Goal: Navigation & Orientation: Understand site structure

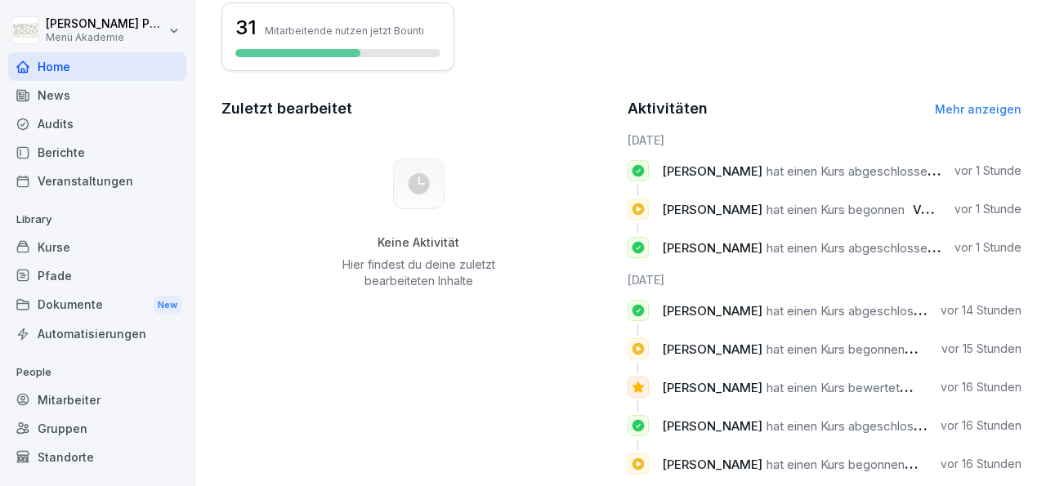
scroll to position [445, 0]
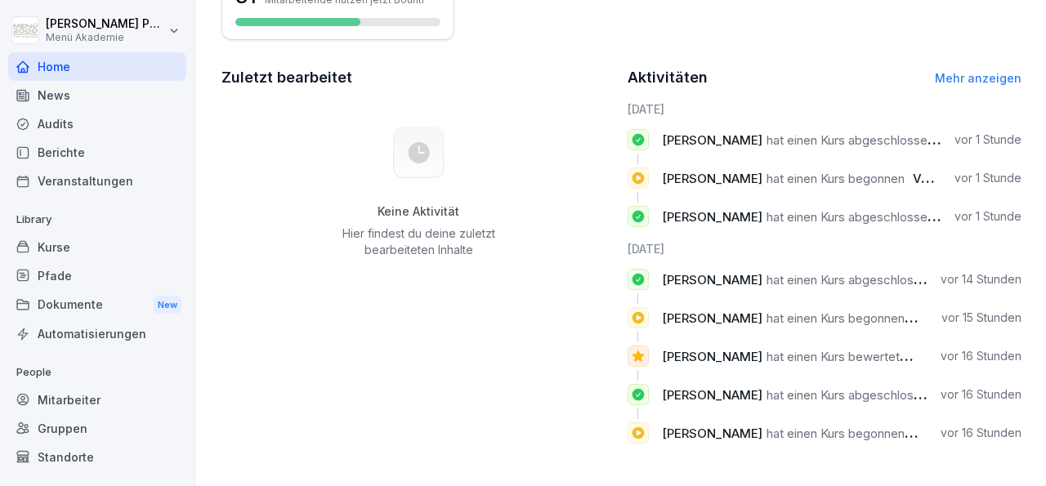
click at [96, 395] on div "Mitarbeiter" at bounding box center [97, 400] width 178 height 29
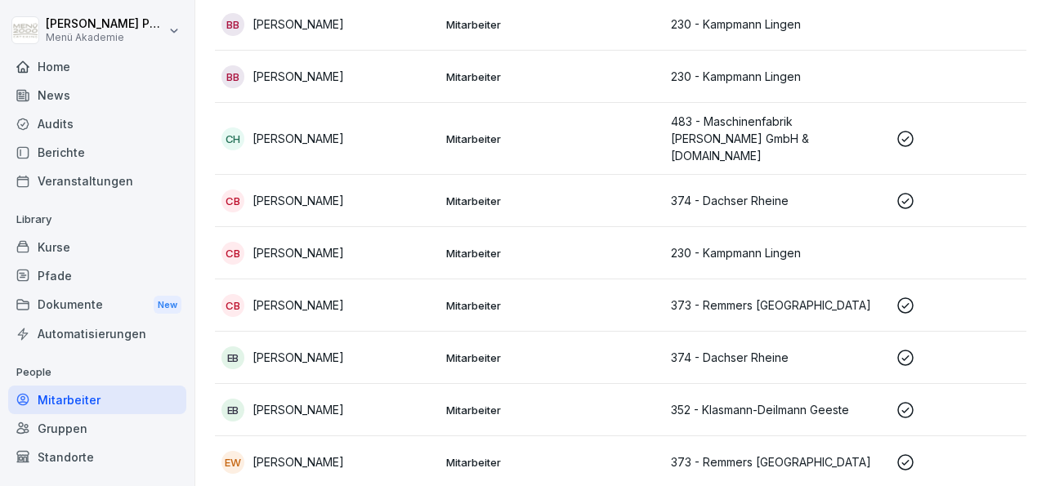
scroll to position [648, 0]
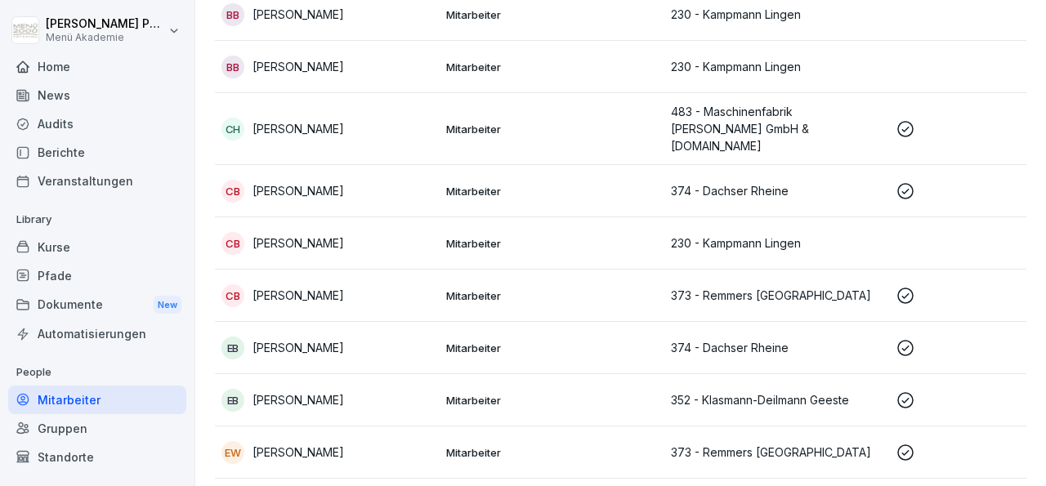
click at [81, 437] on div "Gruppen" at bounding box center [97, 428] width 178 height 29
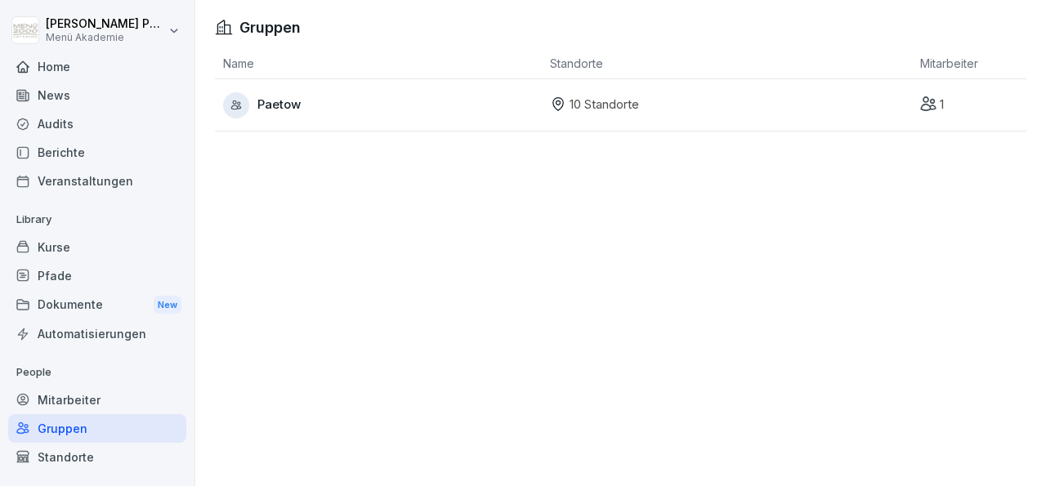
click at [579, 109] on p "10 Standorte" at bounding box center [604, 105] width 69 height 19
click at [923, 110] on div "1" at bounding box center [973, 105] width 106 height 19
click at [556, 105] on icon at bounding box center [558, 103] width 4 height 4
click at [570, 106] on p "10 Standorte" at bounding box center [604, 105] width 69 height 19
click at [243, 108] on div at bounding box center [236, 105] width 26 height 26
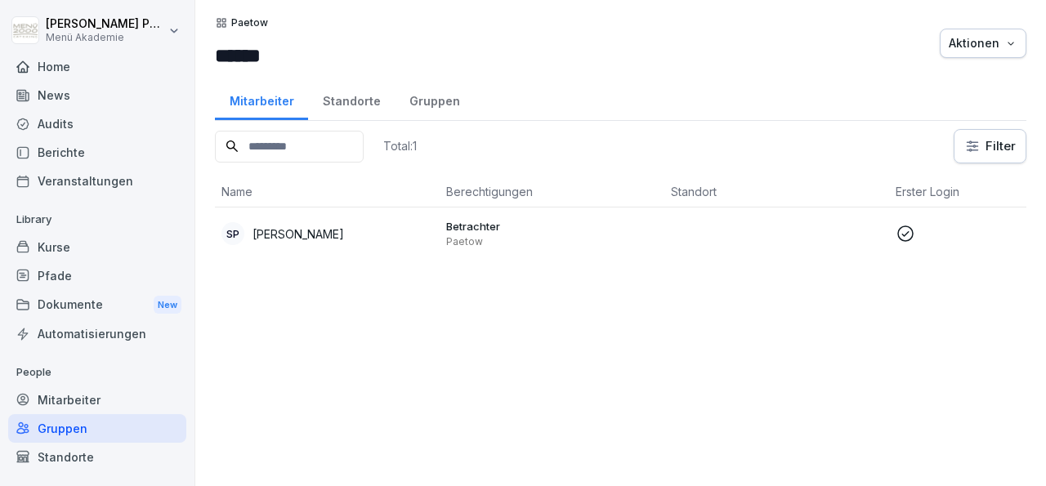
click at [80, 462] on div "Standorte" at bounding box center [97, 457] width 178 height 29
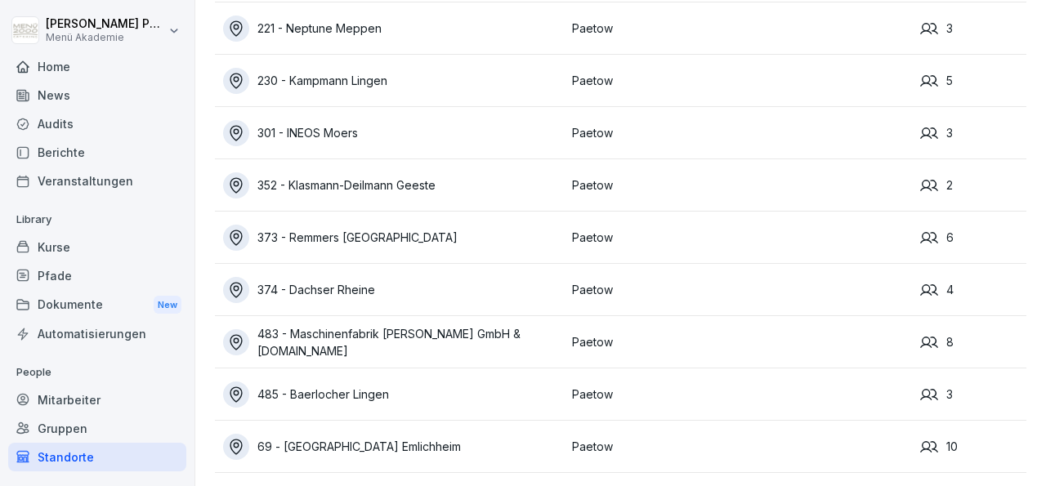
scroll to position [142, 0]
click at [356, 434] on div "69 - [GEOGRAPHIC_DATA] Emlichheim" at bounding box center [393, 447] width 341 height 26
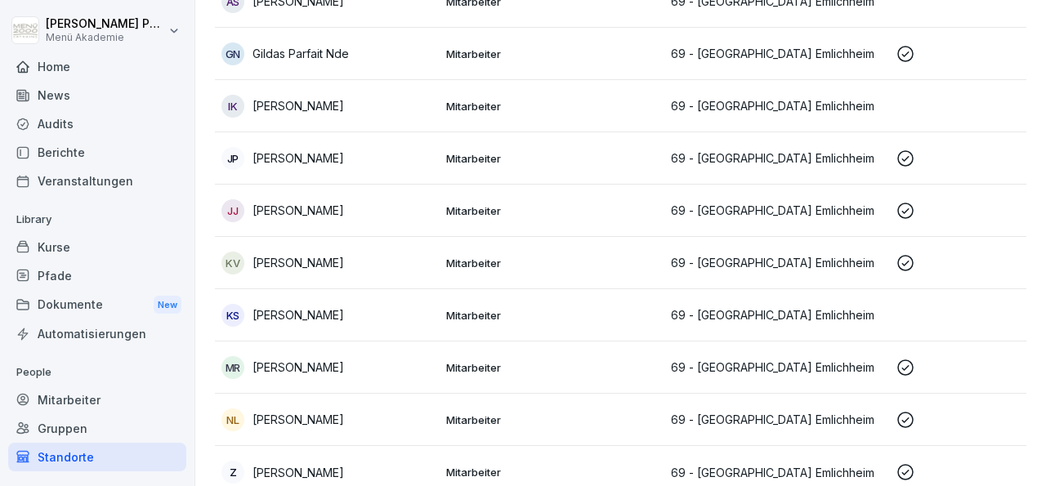
scroll to position [271, 0]
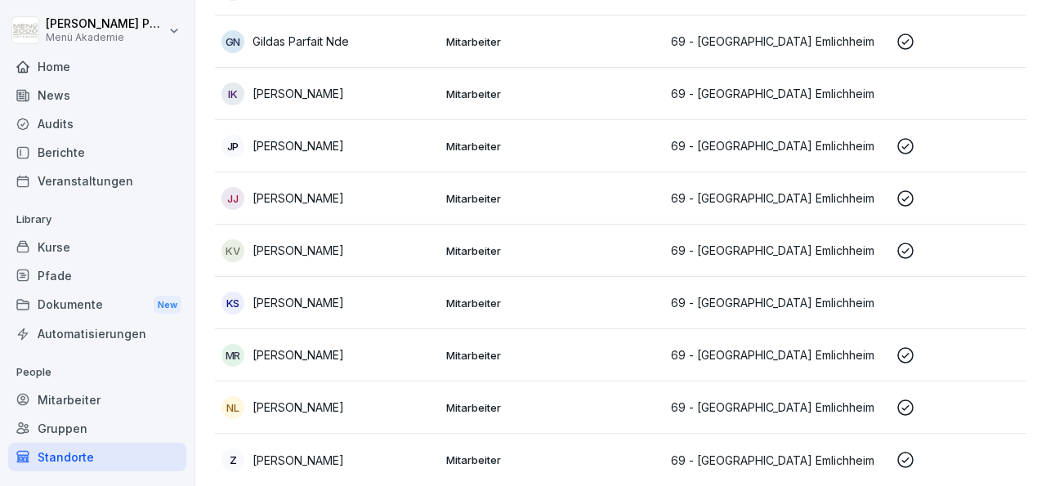
click at [319, 190] on p "[PERSON_NAME]" at bounding box center [299, 198] width 92 height 17
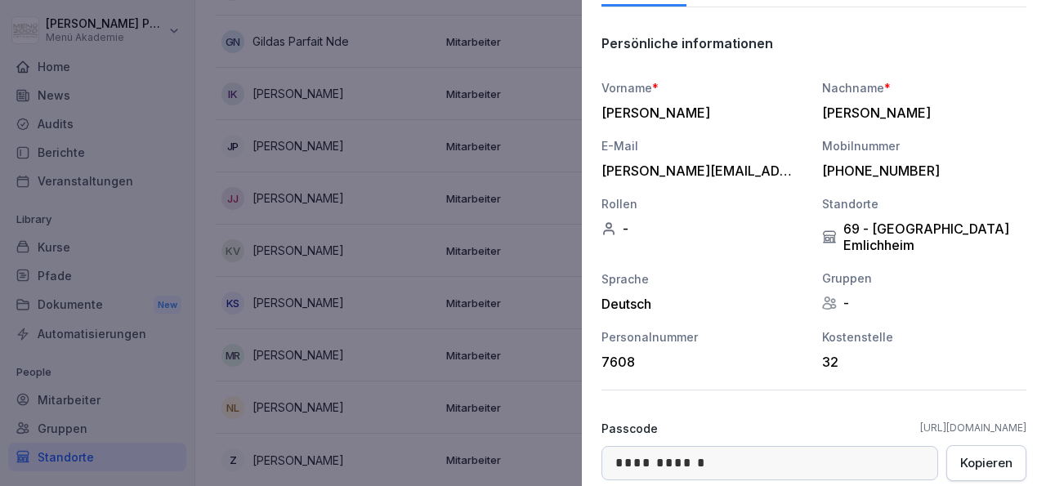
scroll to position [0, 0]
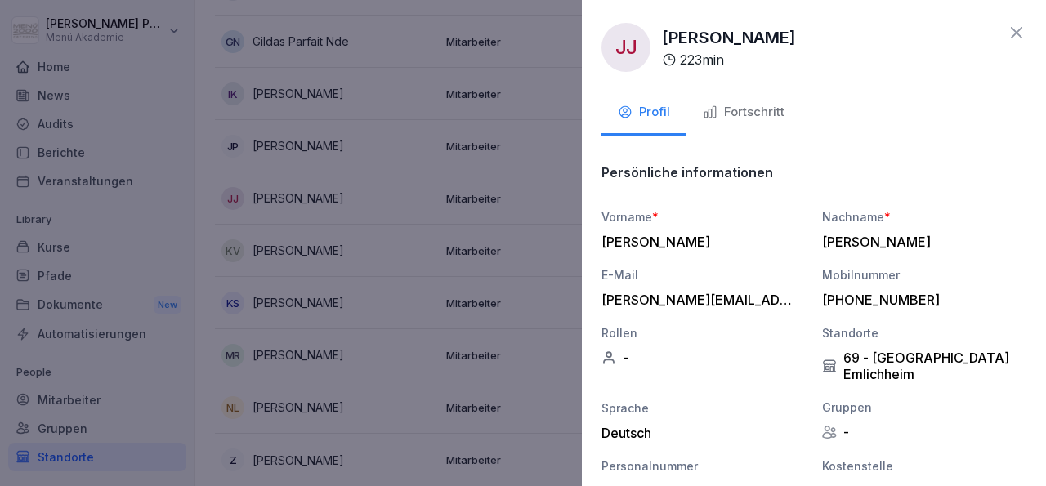
click at [753, 114] on div "Fortschritt" at bounding box center [744, 112] width 82 height 19
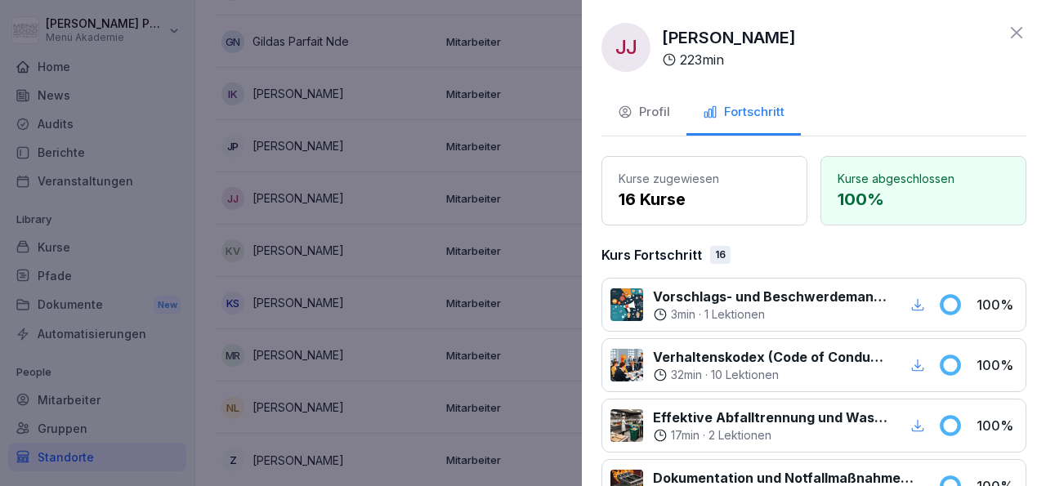
click at [1011, 33] on icon at bounding box center [1016, 32] width 11 height 11
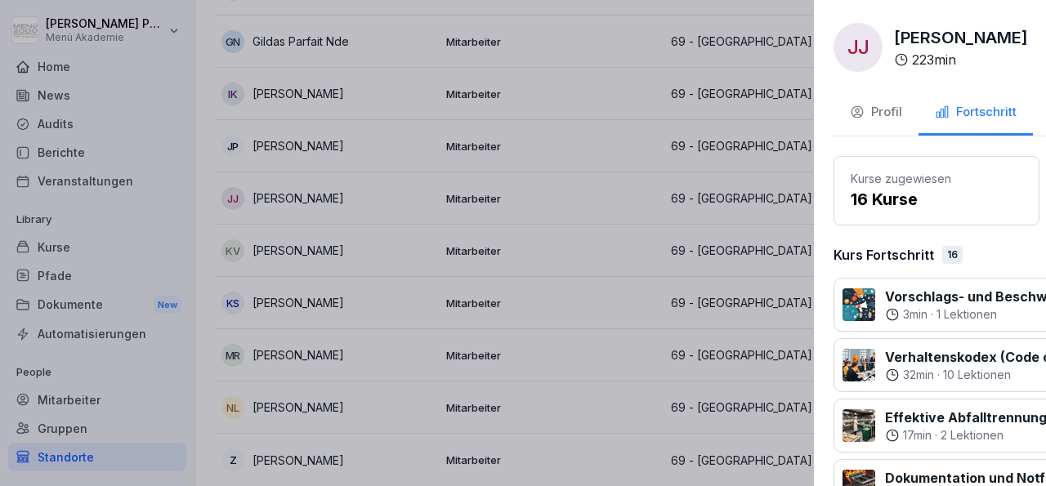
scroll to position [271, 0]
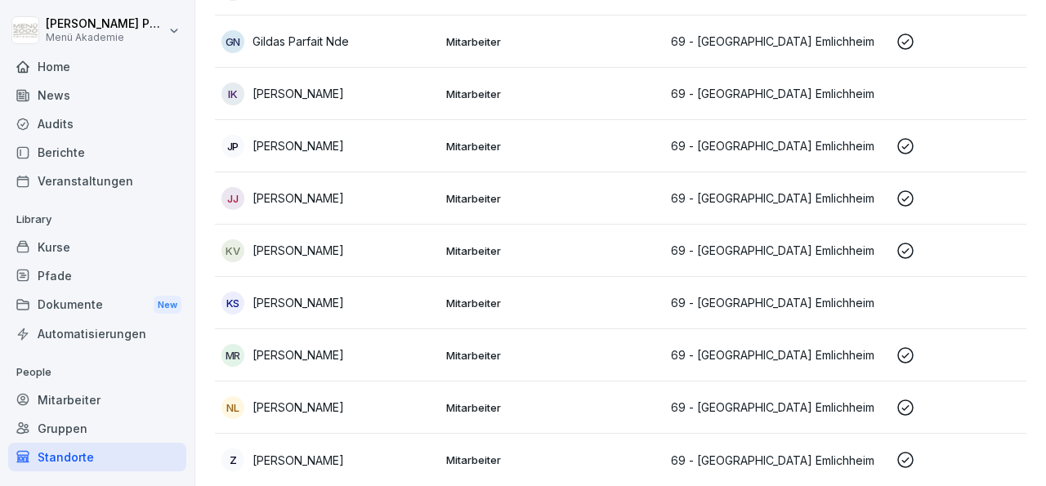
click at [330, 242] on p "[PERSON_NAME]" at bounding box center [299, 250] width 92 height 17
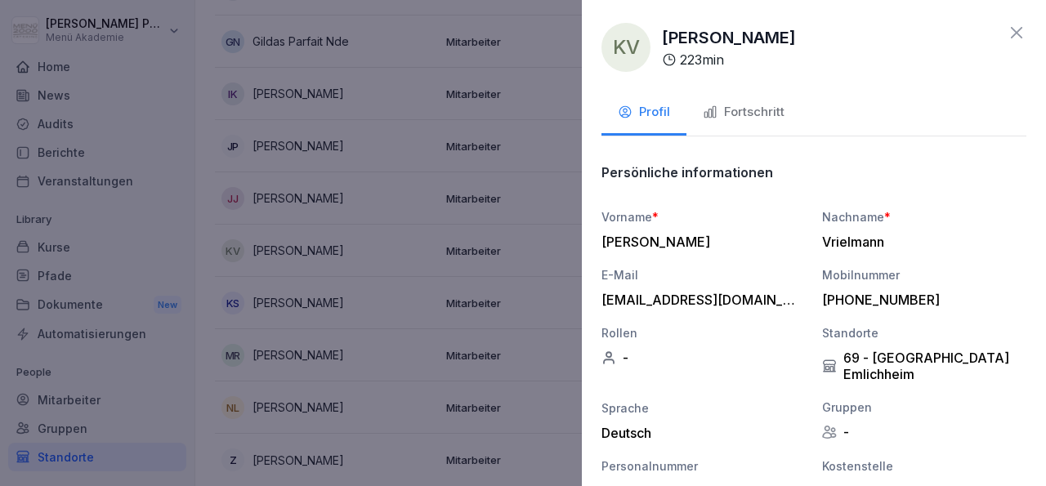
click at [755, 105] on div "Fortschritt" at bounding box center [744, 112] width 82 height 19
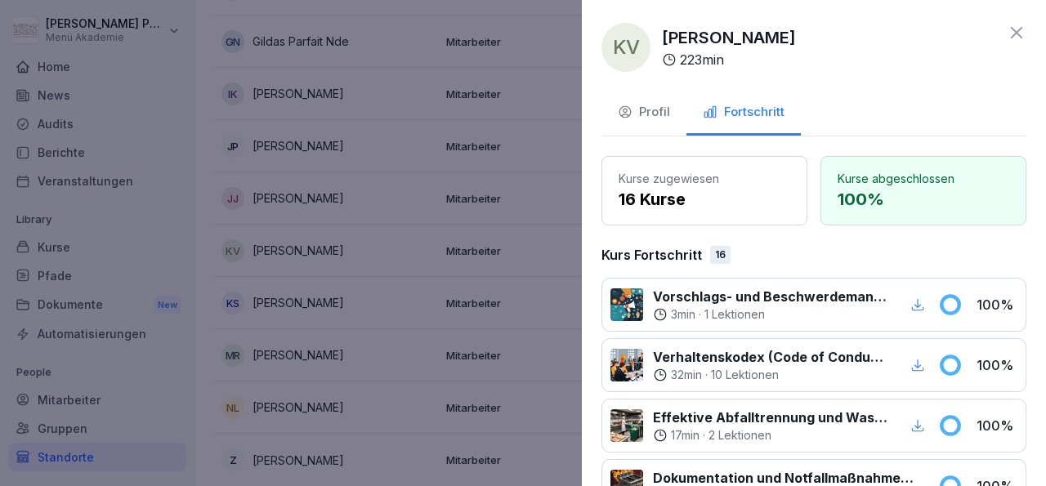
click at [1007, 31] on icon at bounding box center [1017, 33] width 20 height 20
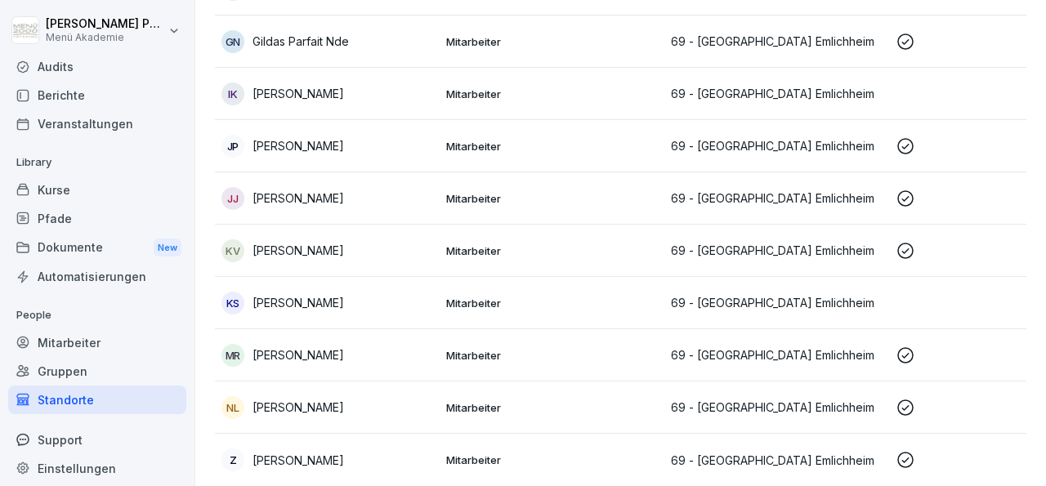
scroll to position [66, 0]
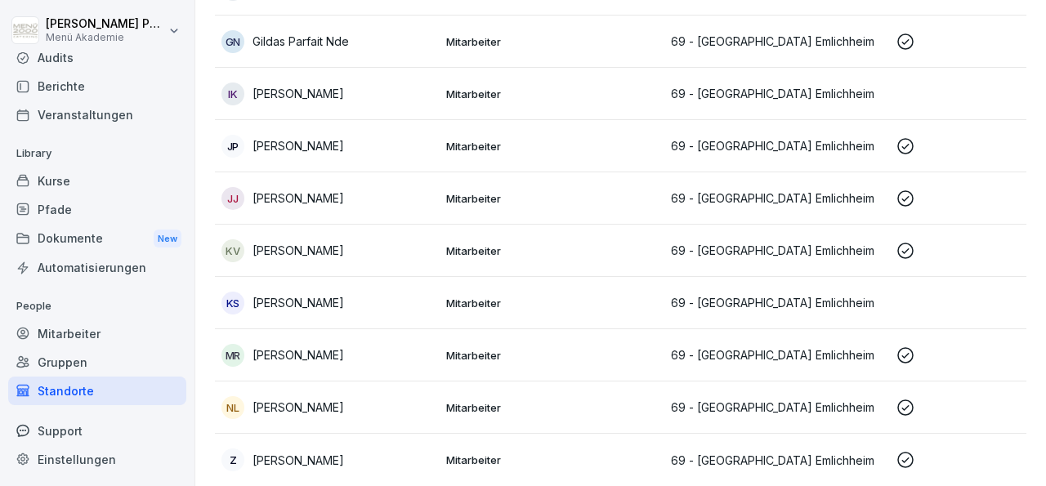
click at [76, 325] on div "Mitarbeiter" at bounding box center [97, 334] width 178 height 29
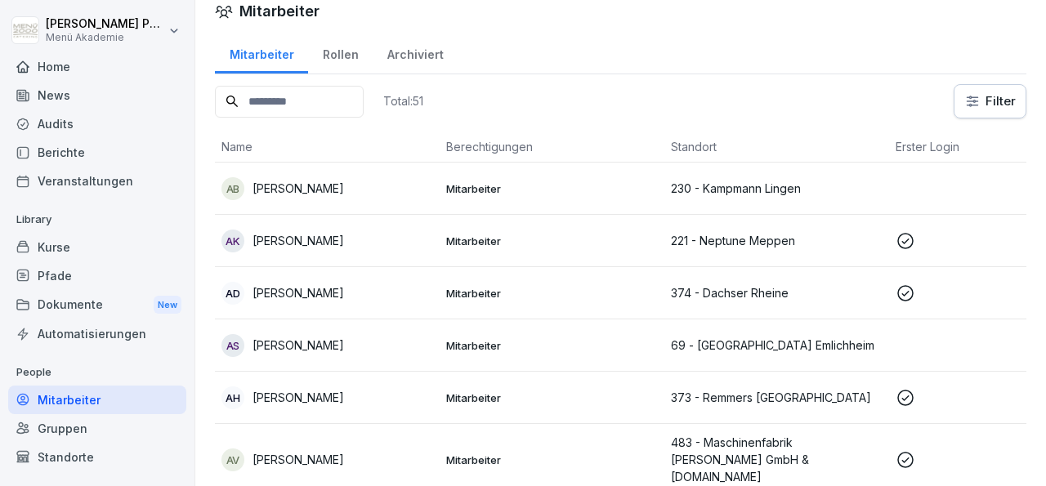
click at [58, 115] on div "Audits" at bounding box center [97, 124] width 178 height 29
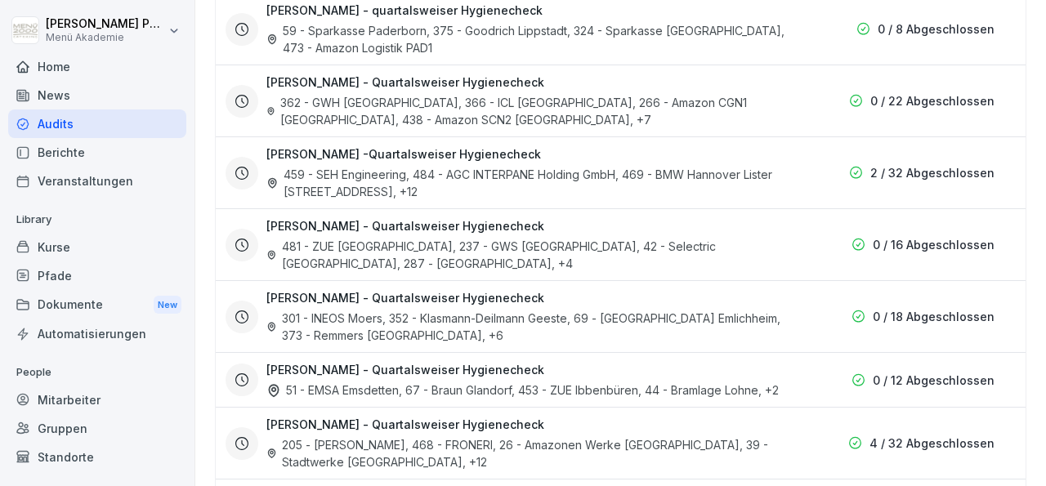
scroll to position [996, 0]
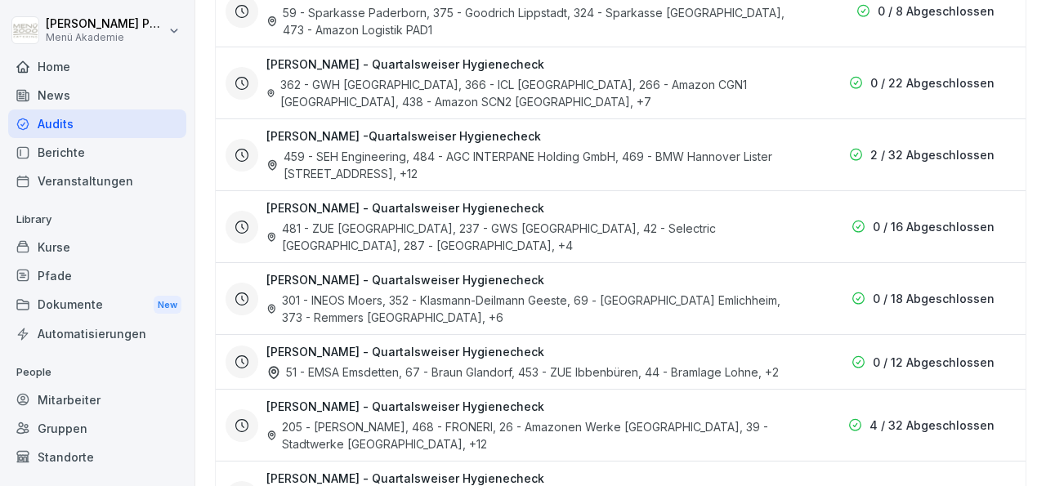
click at [252, 289] on div at bounding box center [242, 299] width 33 height 33
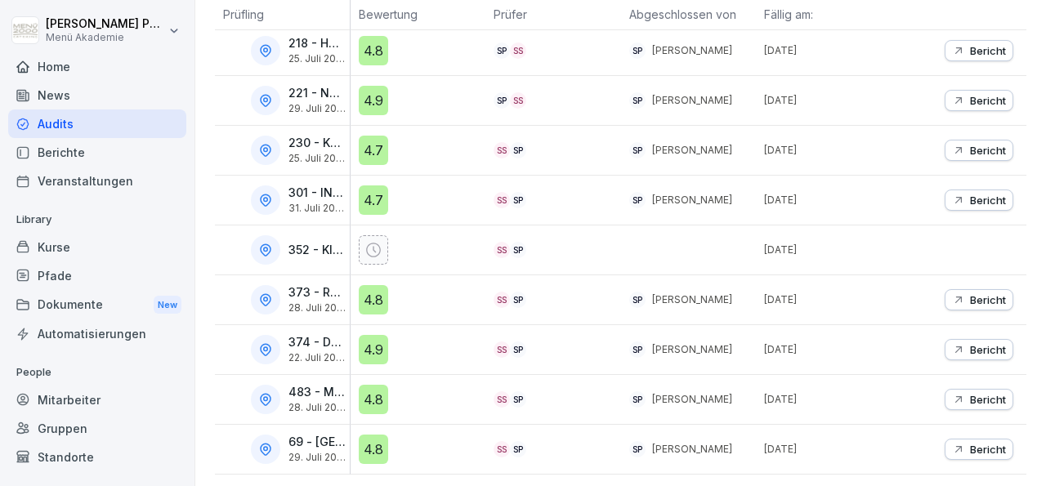
scroll to position [321, 0]
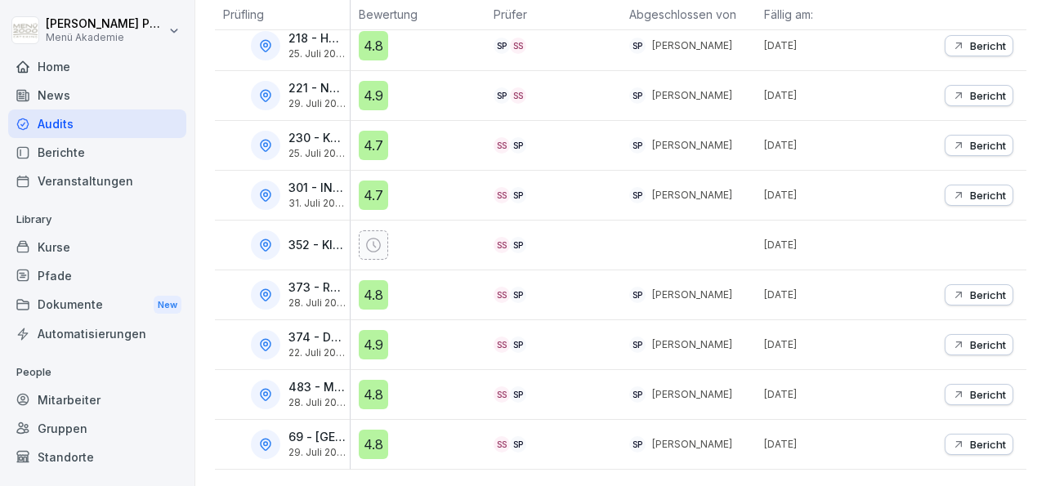
click at [374, 430] on div "4.8" at bounding box center [373, 444] width 29 height 29
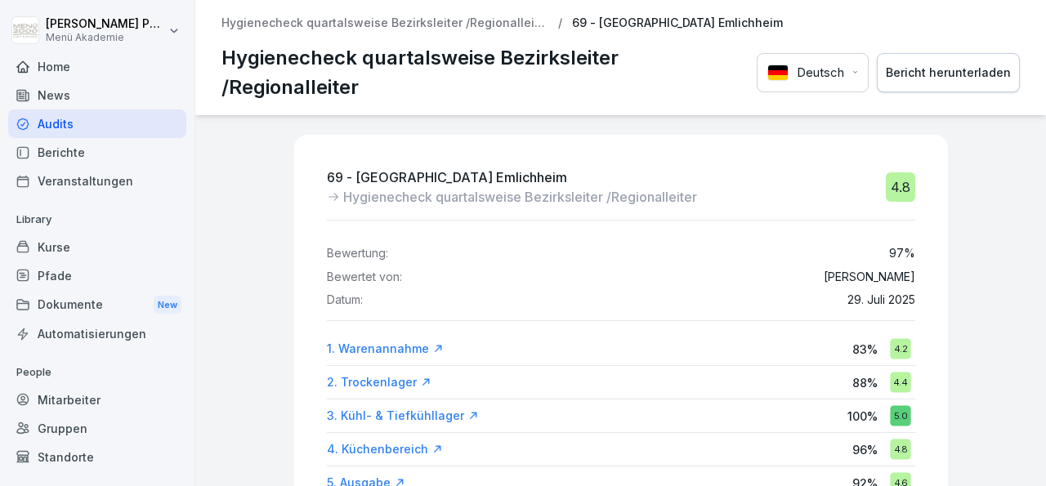
click at [946, 76] on div "Bericht herunterladen" at bounding box center [948, 73] width 125 height 18
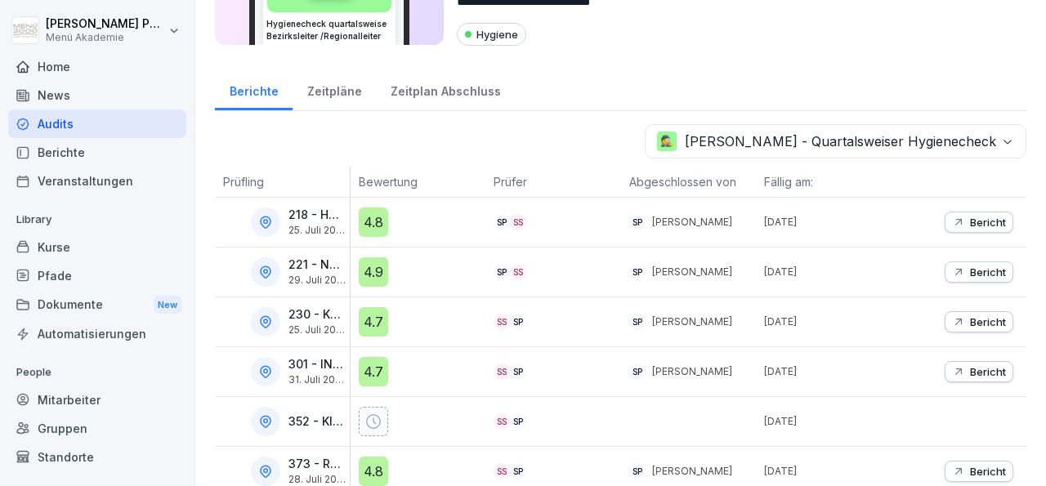
scroll to position [136, 0]
click at [994, 141] on body "**********" at bounding box center [523, 243] width 1046 height 486
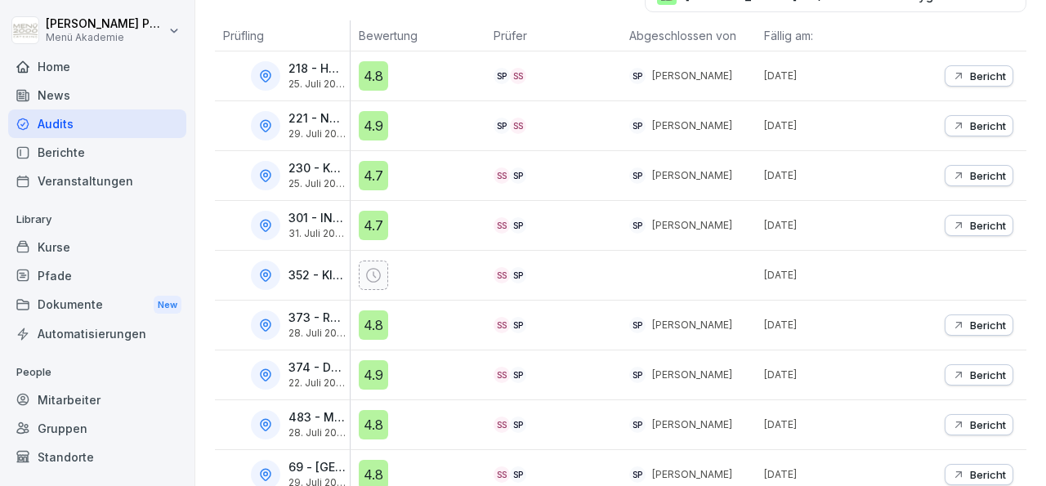
scroll to position [321, 0]
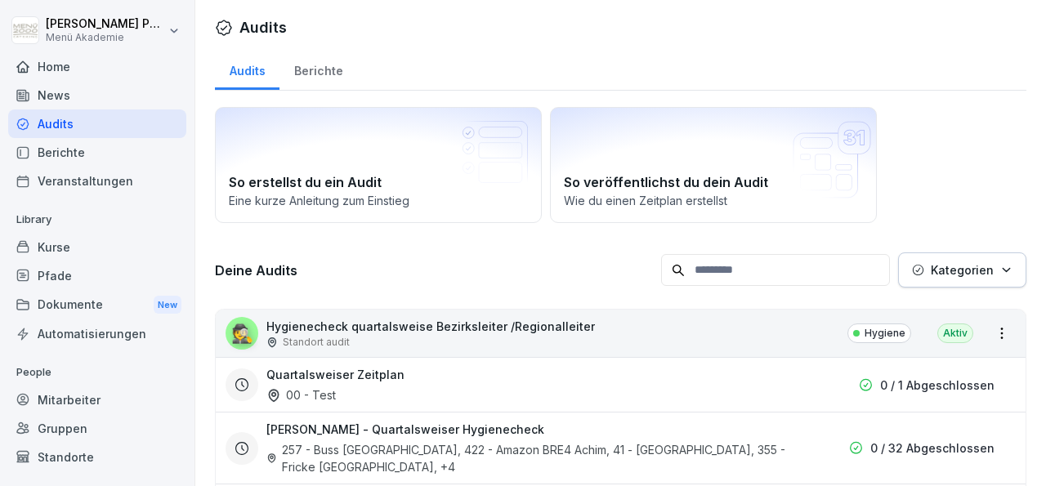
click at [951, 329] on div "Aktiv" at bounding box center [956, 334] width 36 height 20
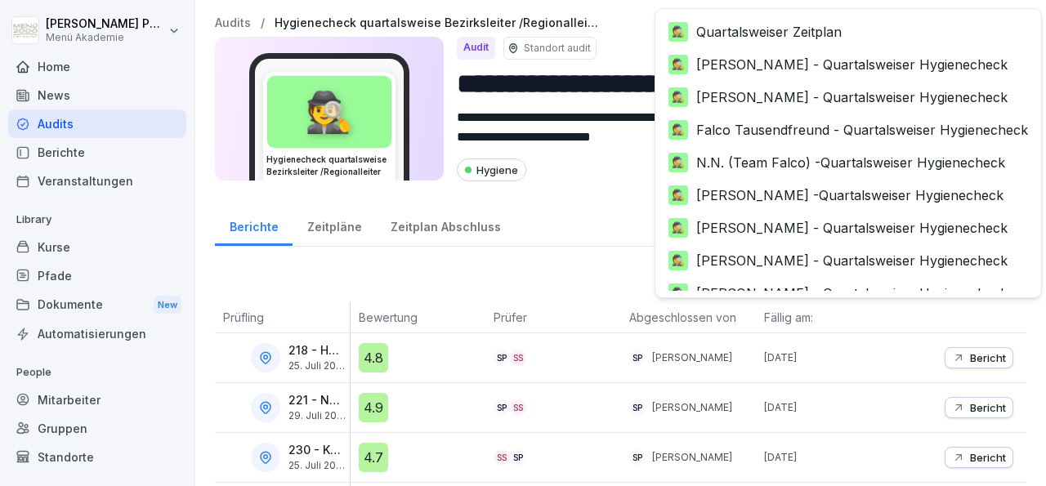
click at [993, 275] on body "**********" at bounding box center [523, 243] width 1046 height 486
click at [994, 272] on body "**********" at bounding box center [523, 243] width 1046 height 486
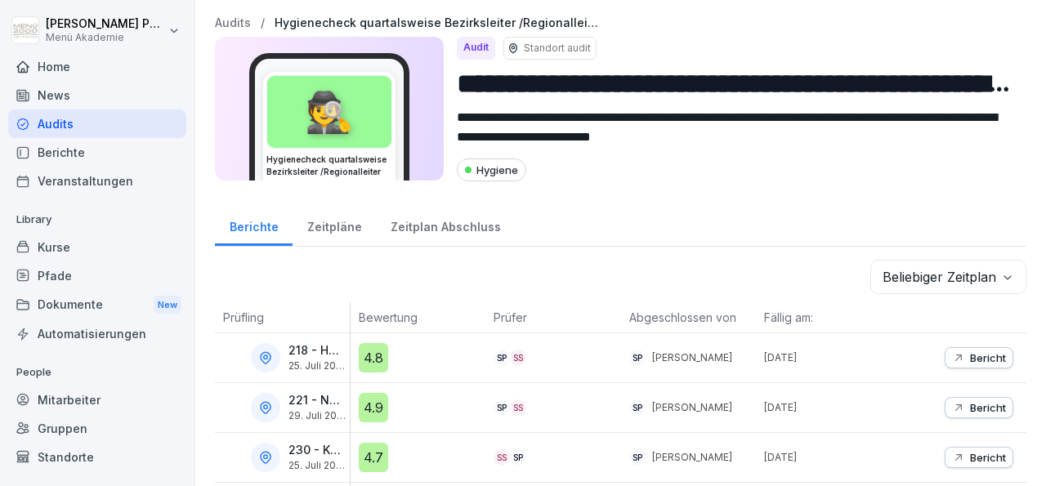
click at [464, 225] on div "Zeitplan Abschluss" at bounding box center [445, 225] width 139 height 42
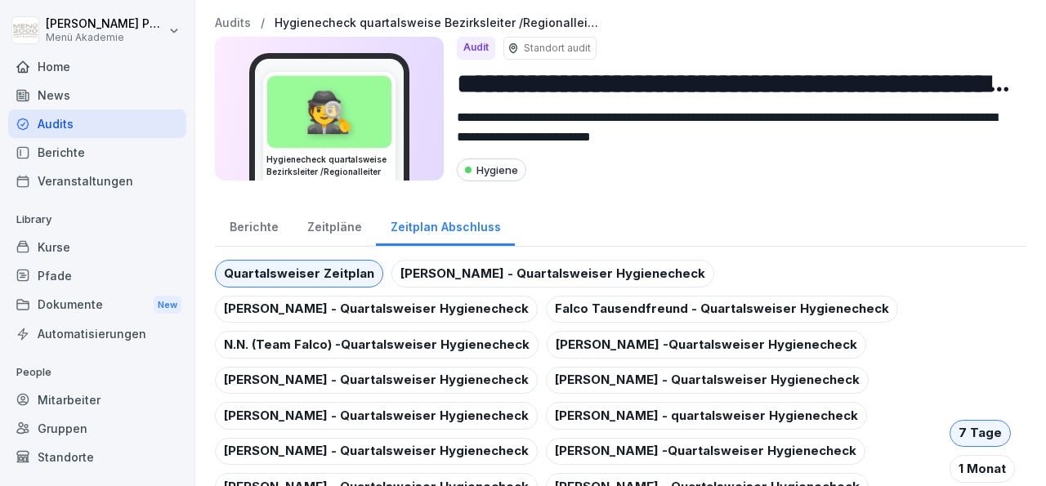
click at [325, 223] on div "Zeitpläne" at bounding box center [334, 225] width 83 height 42
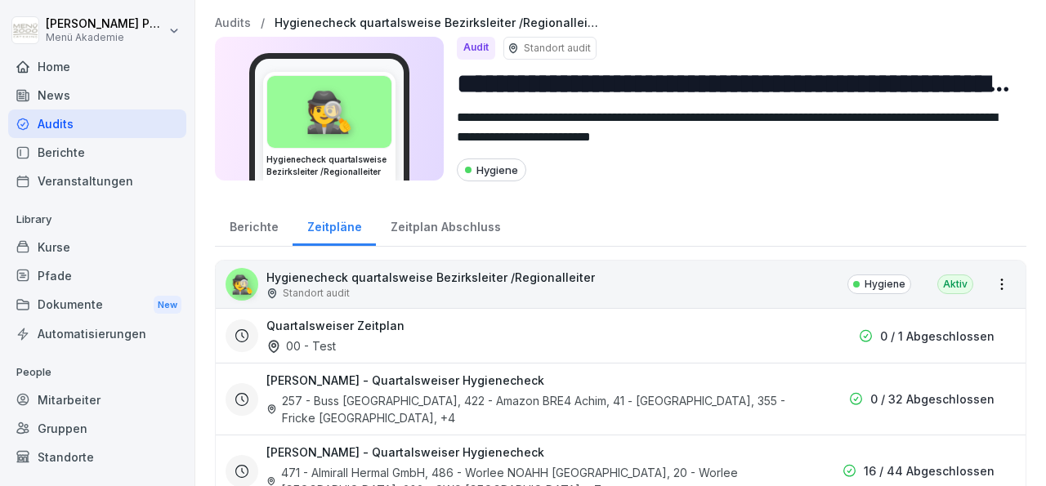
click at [256, 223] on div "Berichte" at bounding box center [254, 225] width 78 height 42
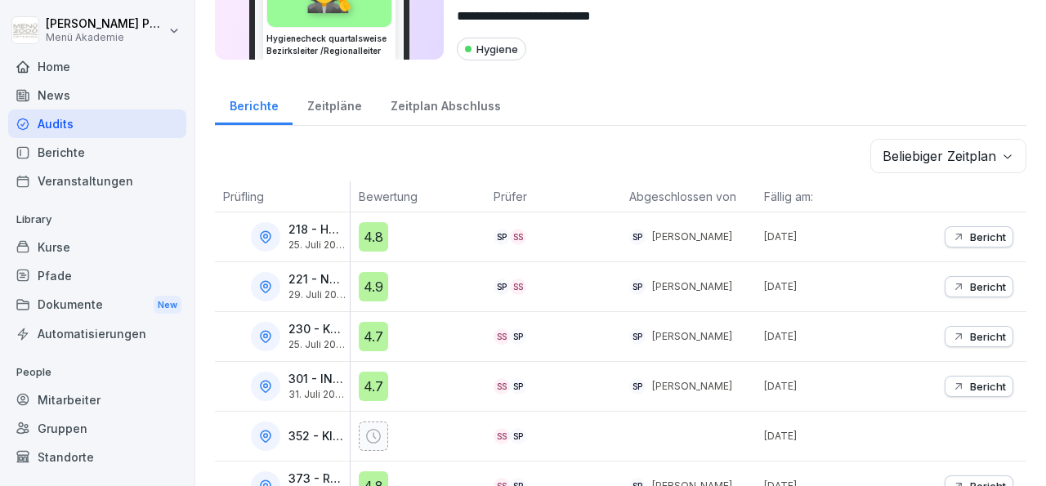
scroll to position [123, 0]
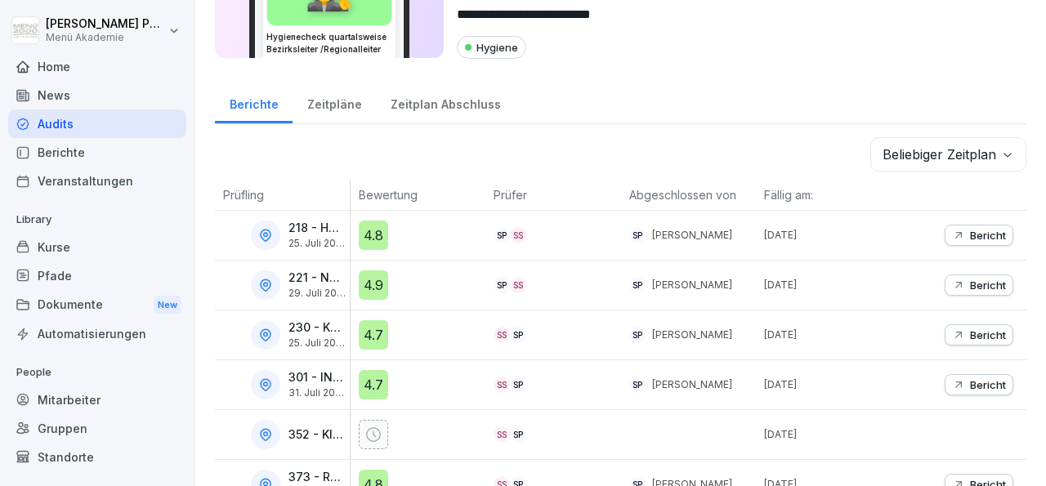
click at [321, 101] on div "Zeitpläne" at bounding box center [334, 103] width 83 height 42
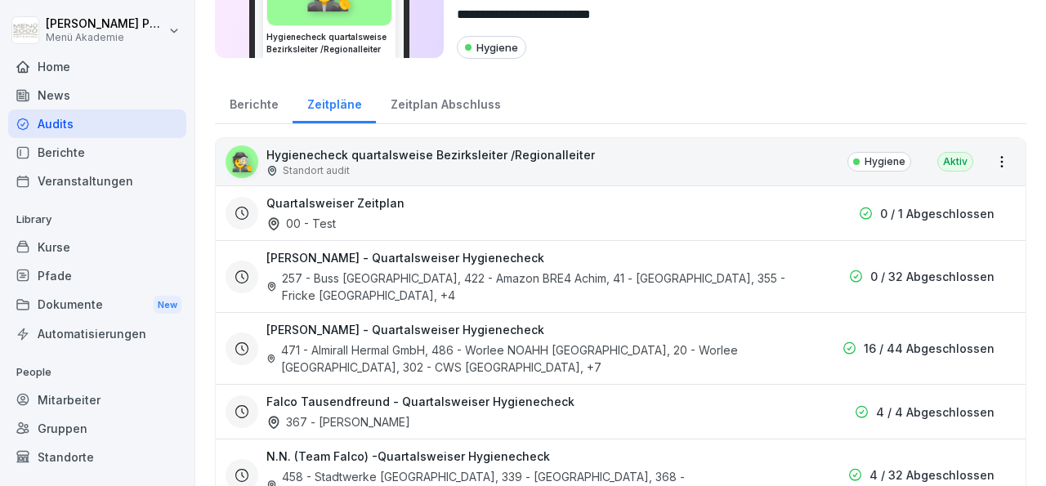
click at [444, 101] on div "Zeitplan Abschluss" at bounding box center [445, 103] width 139 height 42
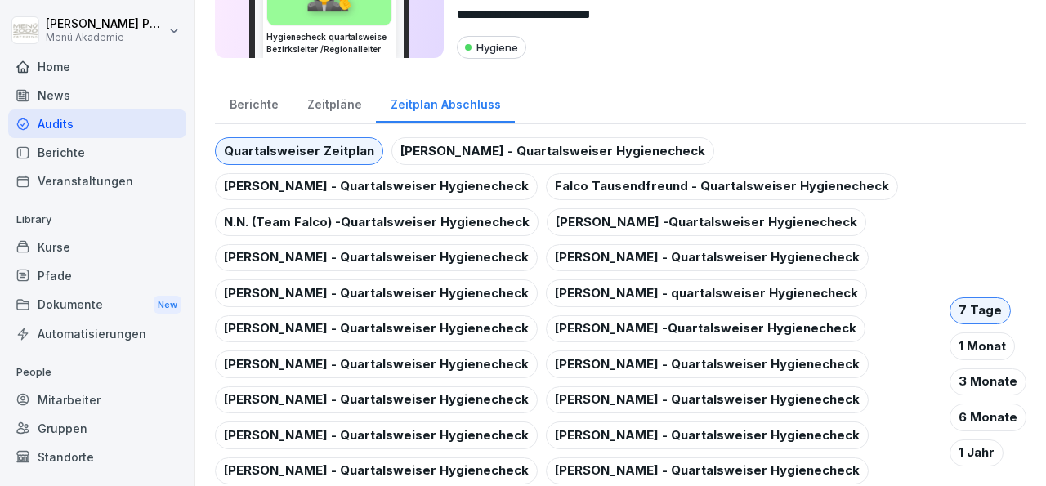
click at [979, 374] on div "3 Monate" at bounding box center [988, 383] width 77 height 28
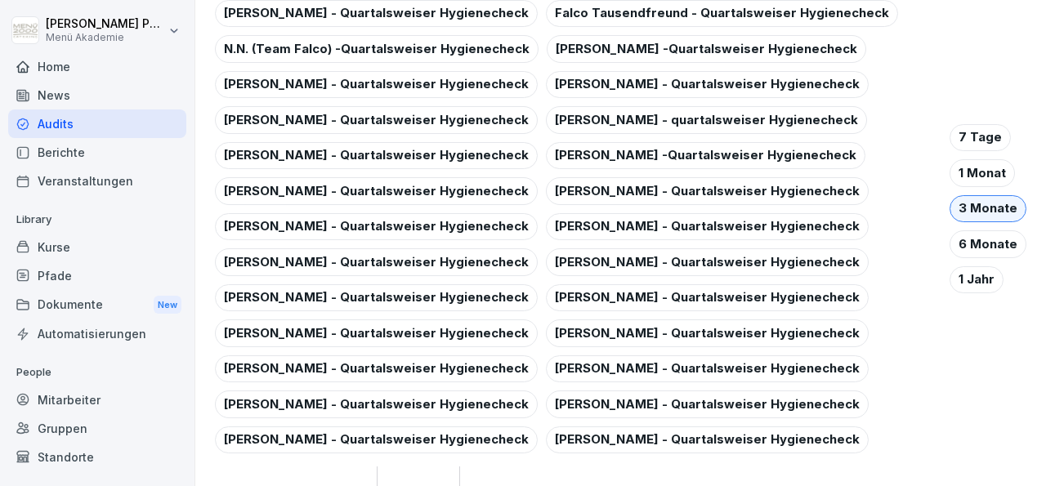
scroll to position [289, 0]
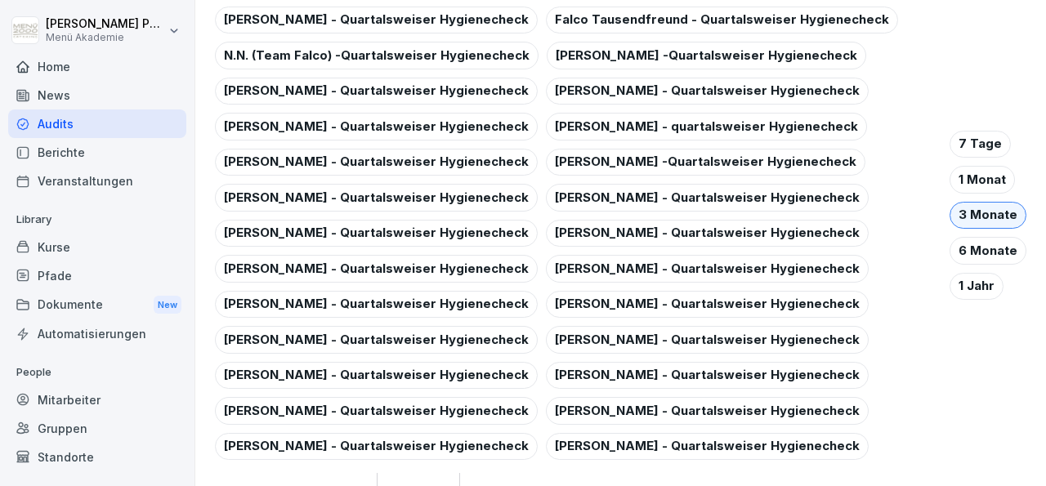
click at [584, 195] on div "[PERSON_NAME] - Quartalsweiser Hygienecheck" at bounding box center [707, 198] width 323 height 28
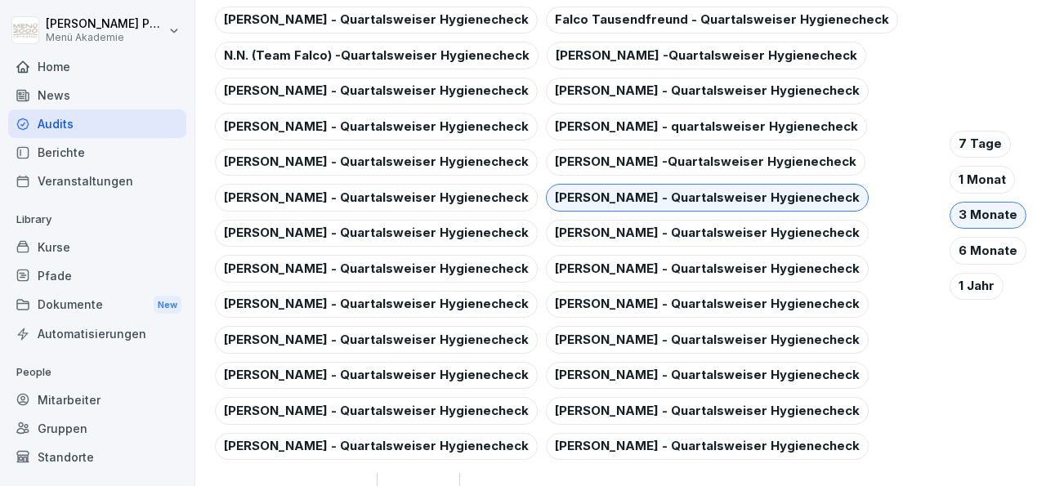
click at [584, 195] on div "[PERSON_NAME] - Quartalsweiser Hygienecheck" at bounding box center [707, 198] width 323 height 28
click at [546, 194] on div "[PERSON_NAME] - Quartalsweiser Hygienecheck" at bounding box center [707, 198] width 323 height 28
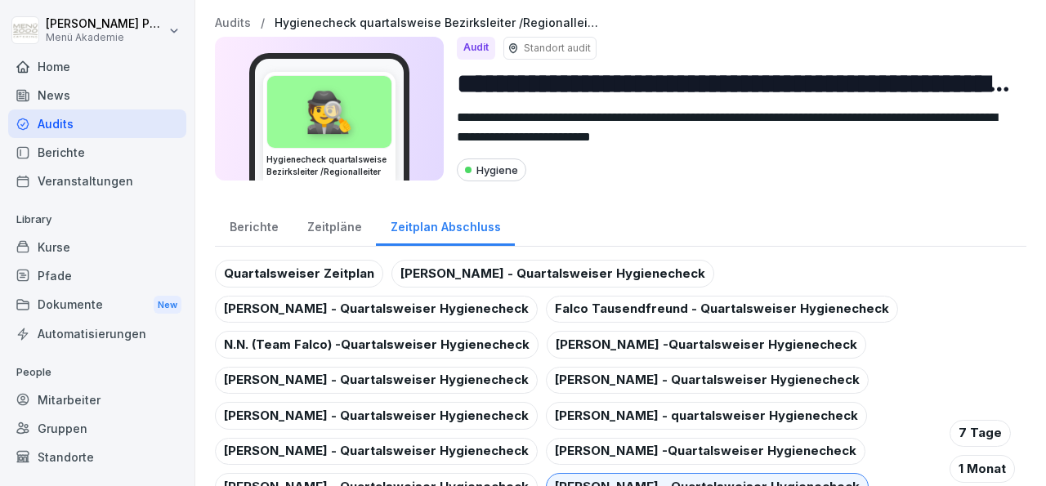
click at [333, 148] on div "🕵️" at bounding box center [329, 112] width 124 height 72
click at [254, 223] on div "Berichte" at bounding box center [254, 225] width 78 height 42
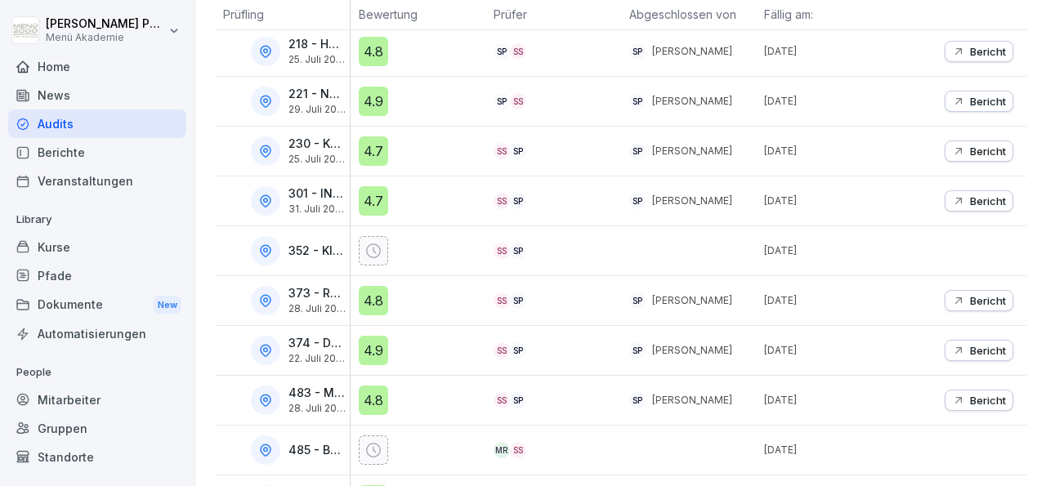
scroll to position [371, 0]
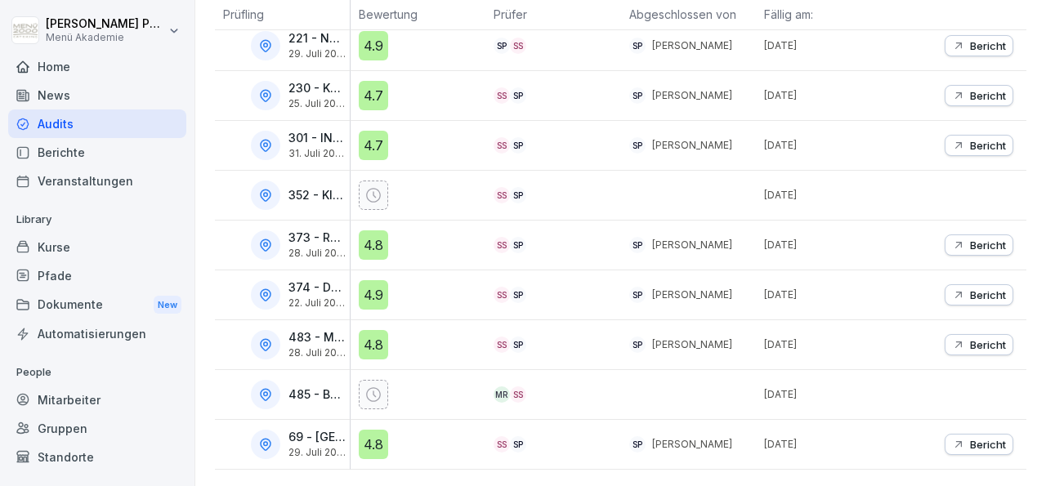
click at [92, 313] on div "Dokumente New" at bounding box center [97, 305] width 178 height 30
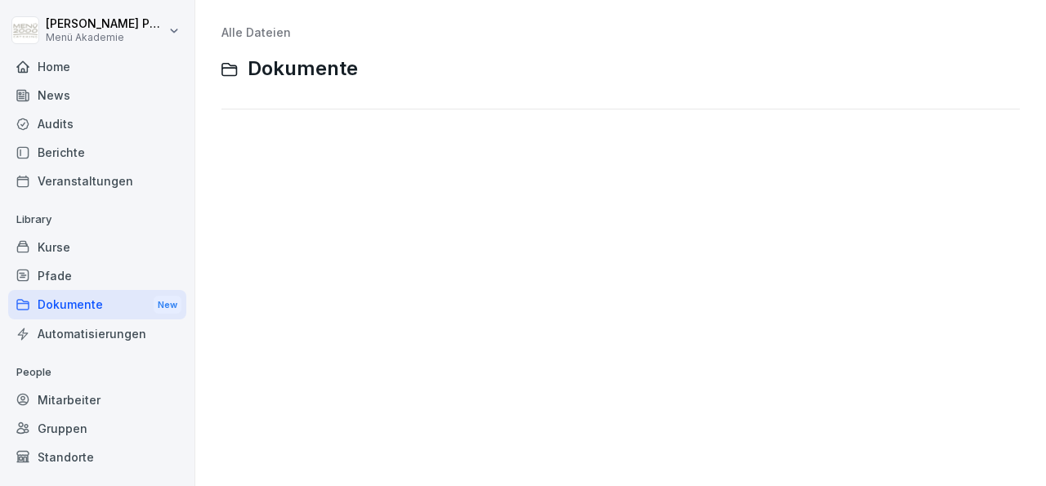
click at [92, 313] on div "Dokumente New" at bounding box center [97, 305] width 178 height 30
click at [58, 63] on div "Home" at bounding box center [97, 66] width 178 height 29
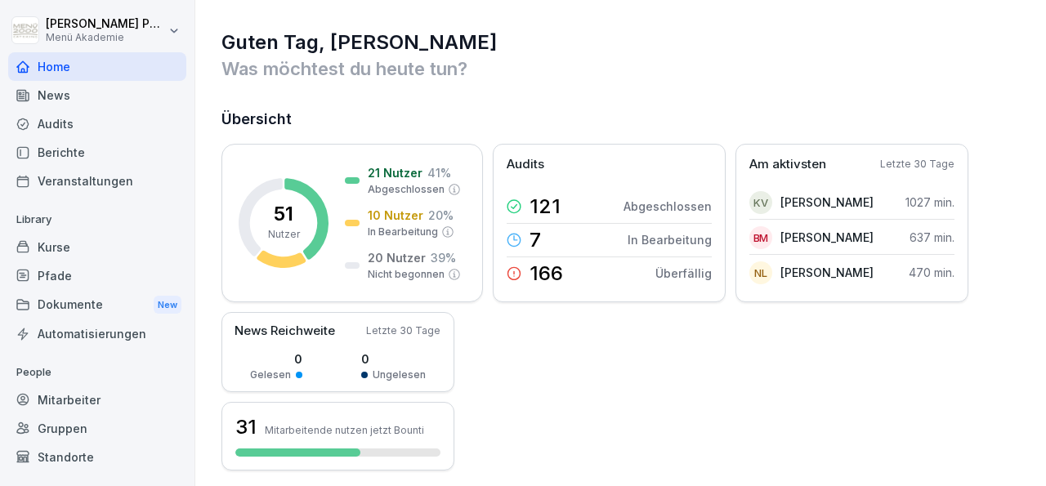
click at [64, 143] on div "Berichte" at bounding box center [97, 152] width 178 height 29
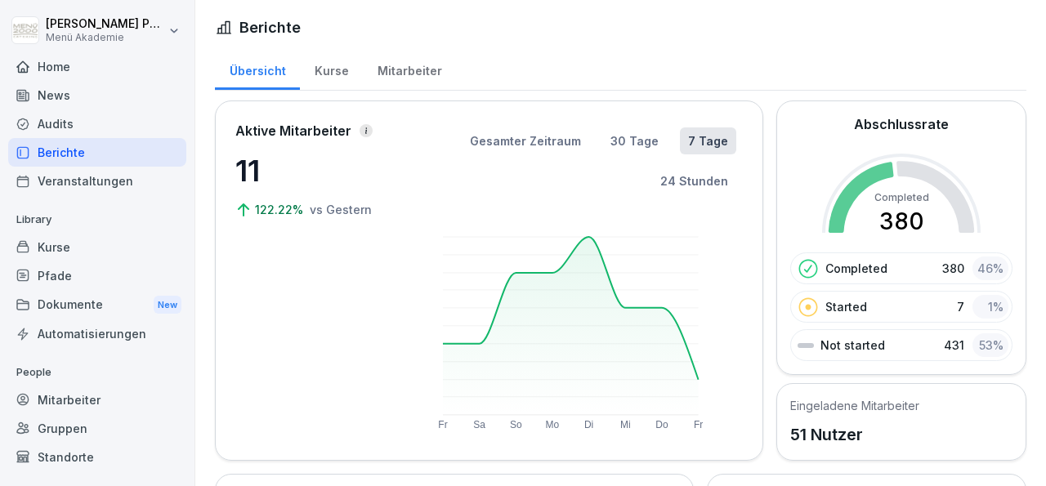
click at [407, 71] on div "Mitarbeiter" at bounding box center [409, 69] width 93 height 42
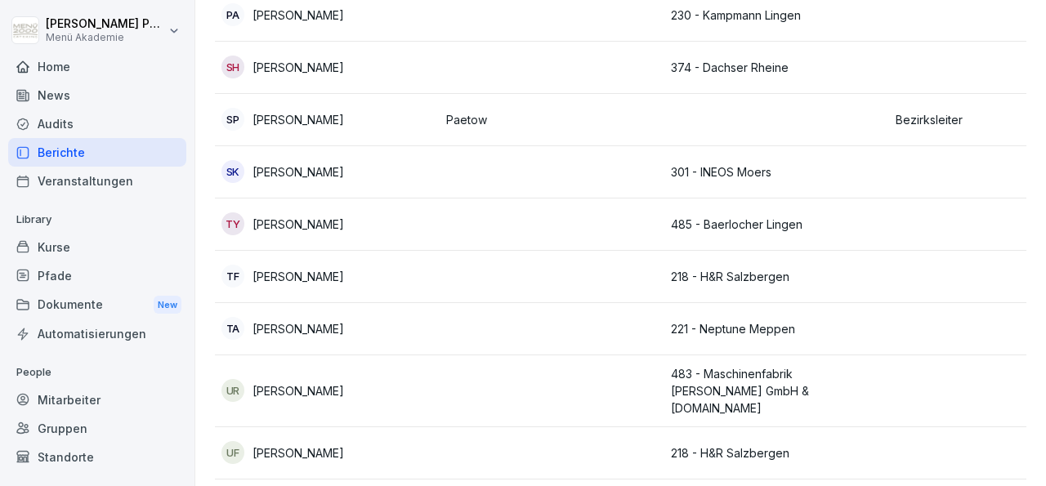
scroll to position [2163, 0]
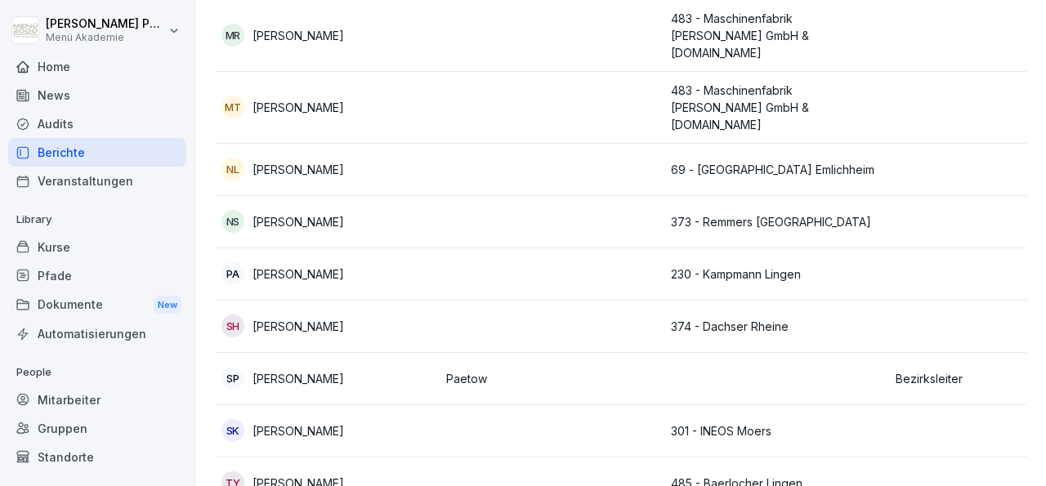
click at [52, 91] on div "News" at bounding box center [97, 95] width 178 height 29
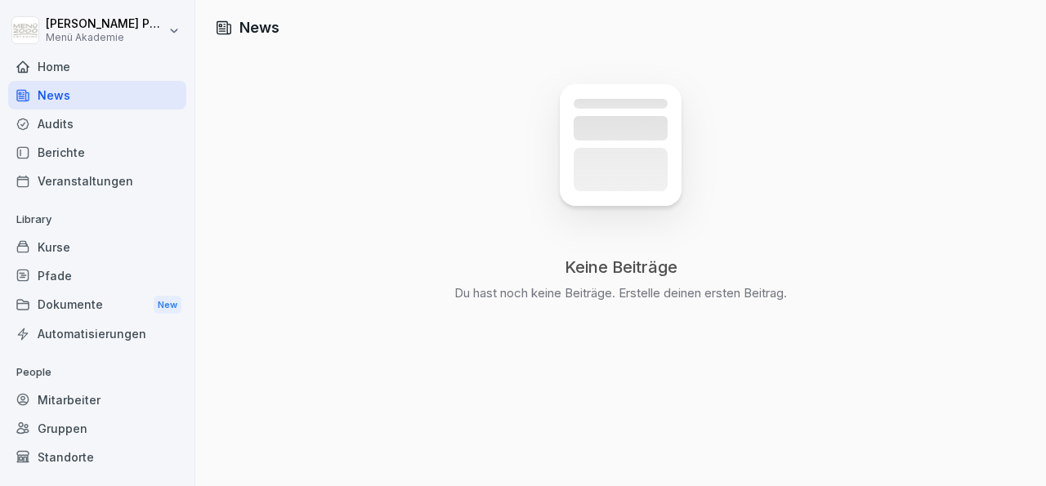
click at [63, 253] on div "Kurse" at bounding box center [97, 247] width 178 height 29
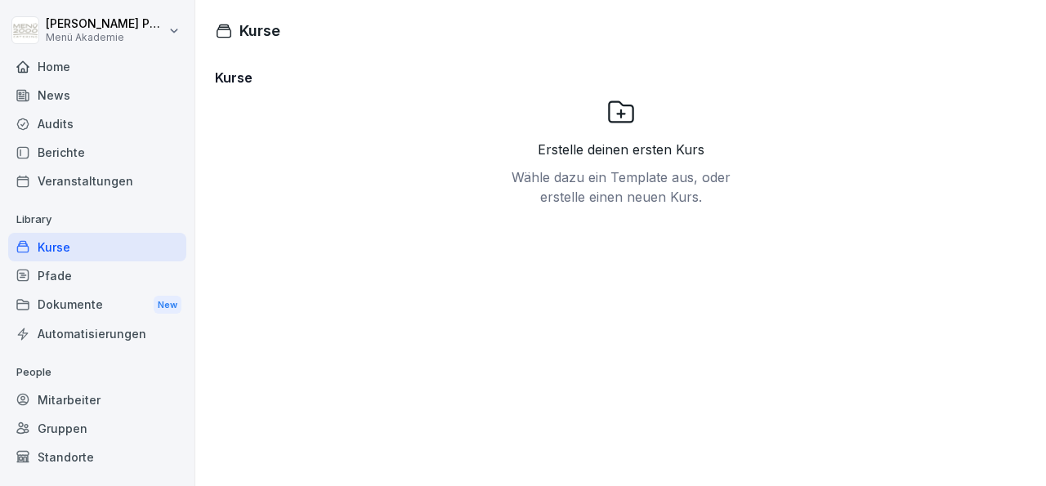
click at [47, 277] on div "Pfade" at bounding box center [97, 276] width 178 height 29
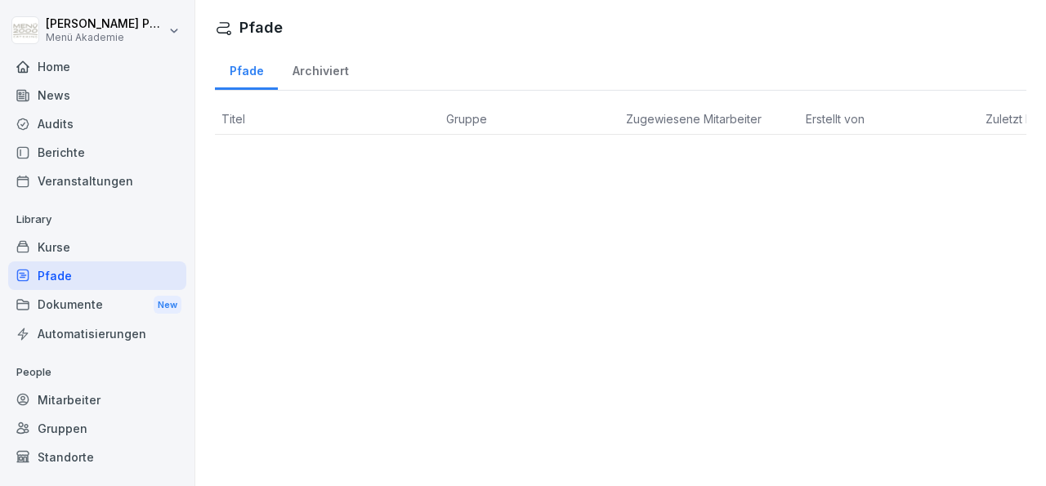
click at [50, 334] on div "Automatisierungen" at bounding box center [97, 334] width 178 height 29
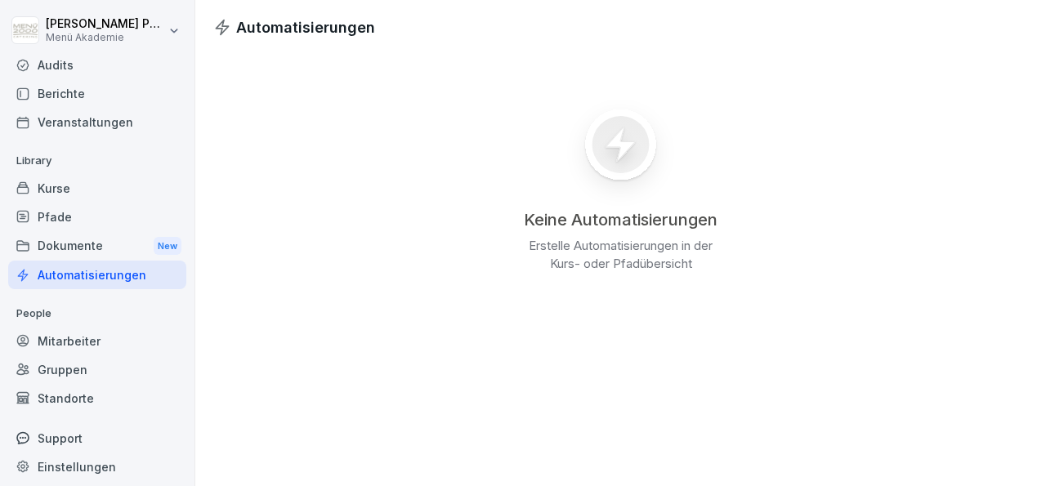
scroll to position [66, 0]
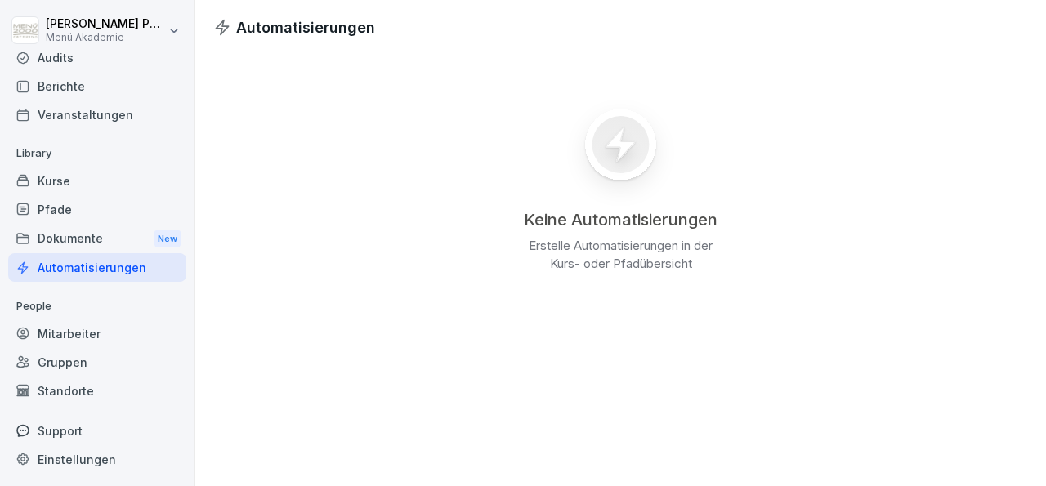
click at [66, 357] on div "Gruppen" at bounding box center [97, 362] width 178 height 29
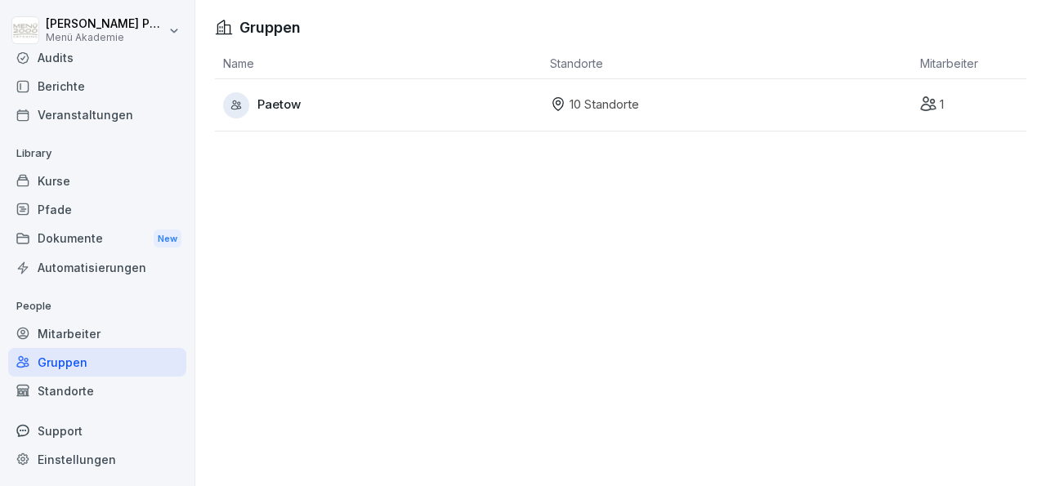
scroll to position [66, 0]
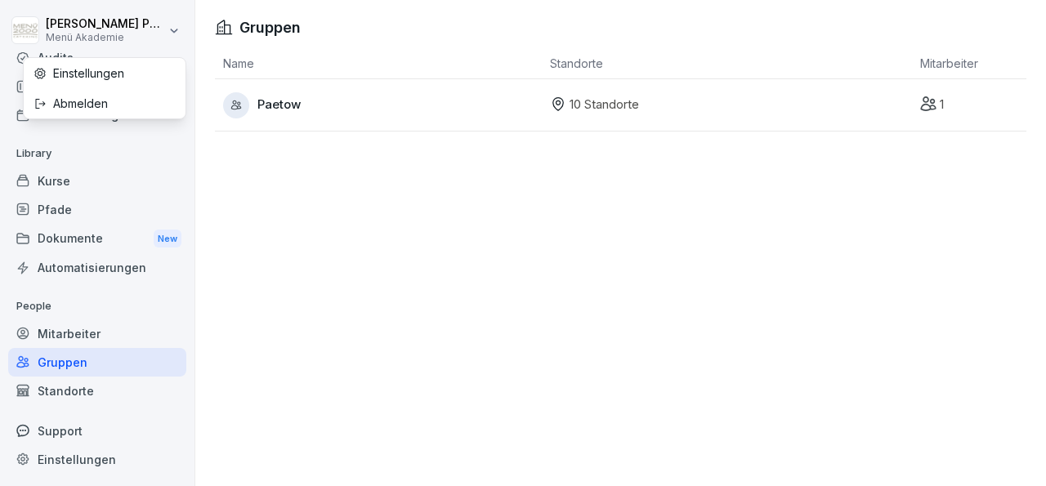
click at [60, 52] on html "[PERSON_NAME] Menü Akademie Home News Audits Berichte Veranstaltungen Library K…" at bounding box center [523, 243] width 1046 height 486
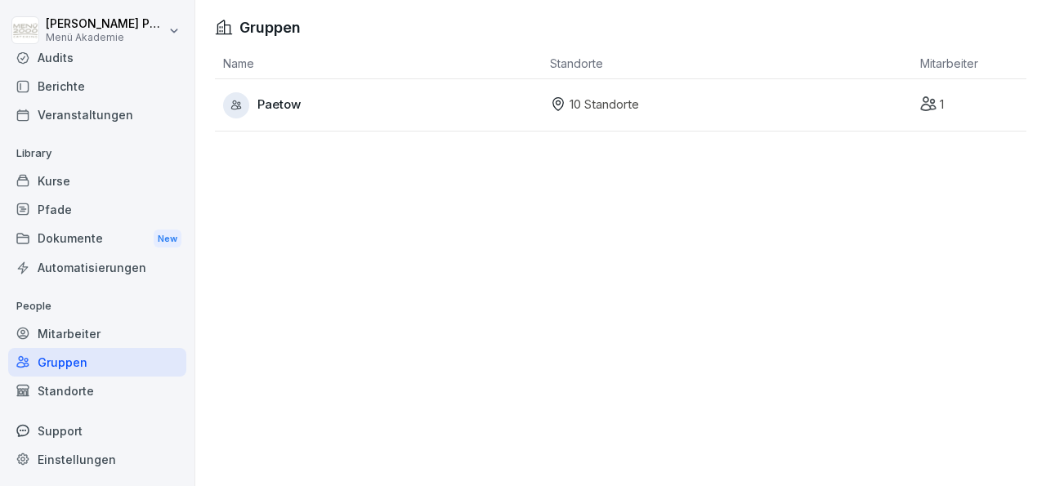
click at [87, 183] on html "[PERSON_NAME] Menü Akademie Home News Audits Berichte Veranstaltungen Library K…" at bounding box center [523, 243] width 1046 height 486
click at [51, 55] on div "Audits" at bounding box center [97, 57] width 178 height 29
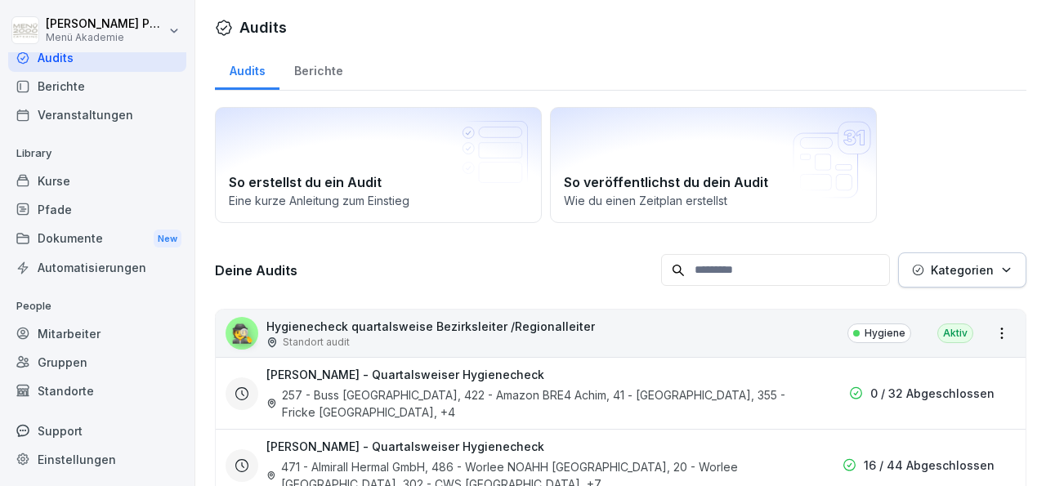
click at [393, 369] on h3 "[PERSON_NAME] - Quartalsweiser Hygienecheck" at bounding box center [405, 374] width 278 height 17
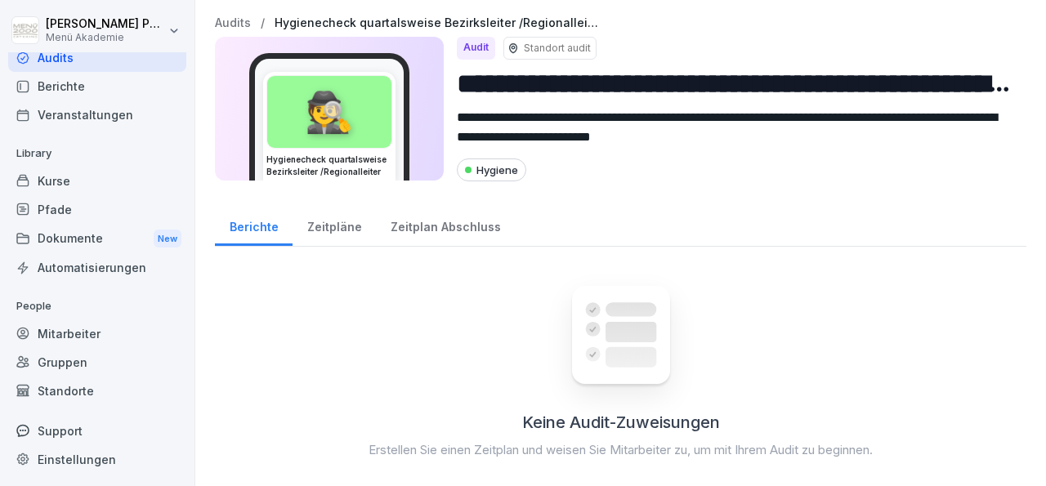
click at [329, 224] on div "Zeitpläne" at bounding box center [334, 225] width 83 height 42
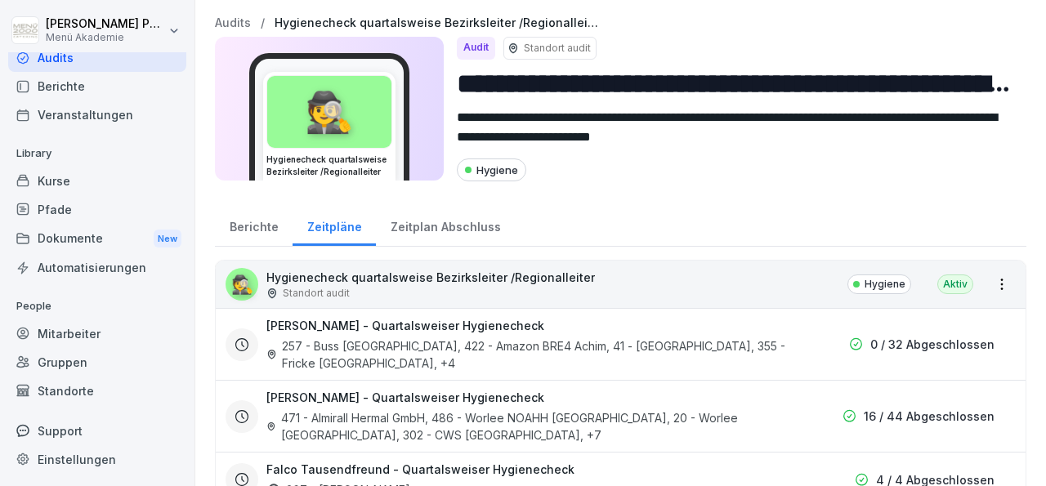
scroll to position [66, 0]
click at [985, 290] on html "**********" at bounding box center [523, 243] width 1046 height 486
click at [0, 0] on link "Alle Berichte ansehen" at bounding box center [0, 0] width 0 height 0
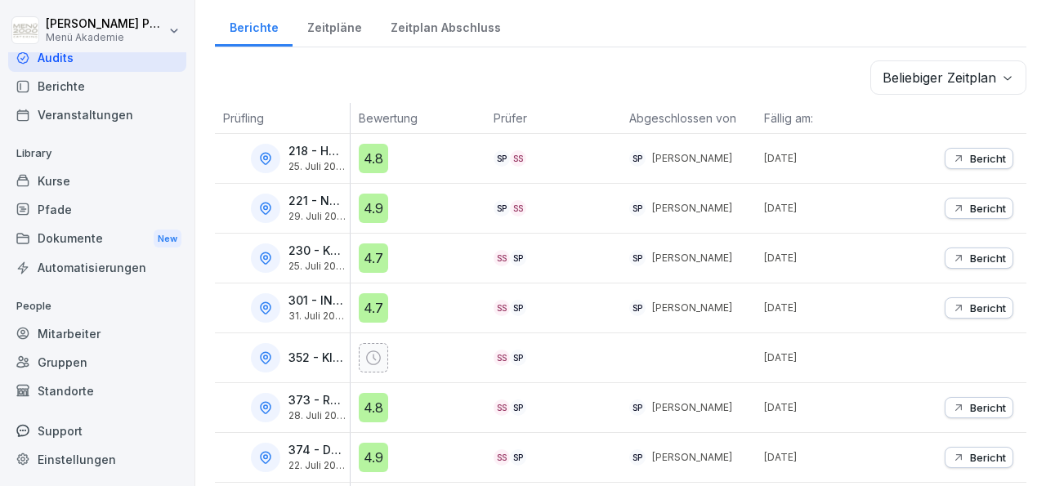
scroll to position [201, 0]
click at [267, 352] on icon at bounding box center [265, 356] width 15 height 15
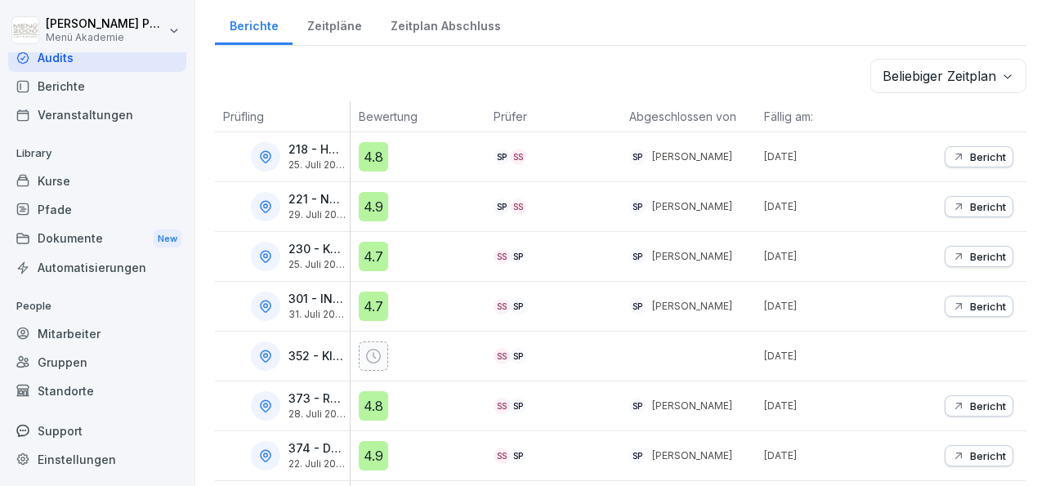
click at [267, 352] on icon at bounding box center [265, 356] width 15 height 15
click at [83, 353] on div "Gruppen" at bounding box center [97, 362] width 178 height 29
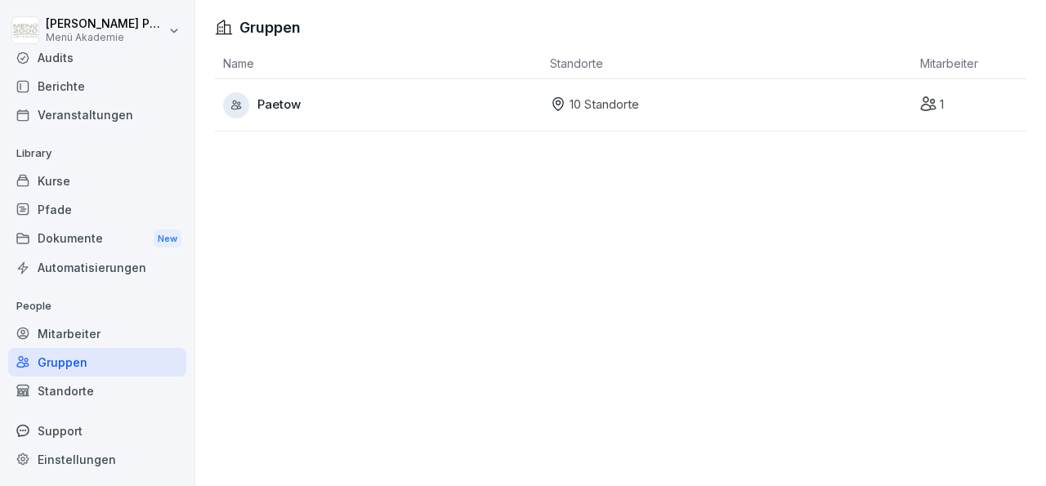
click at [71, 336] on div "Mitarbeiter" at bounding box center [97, 334] width 178 height 29
